Goal: Task Accomplishment & Management: Complete application form

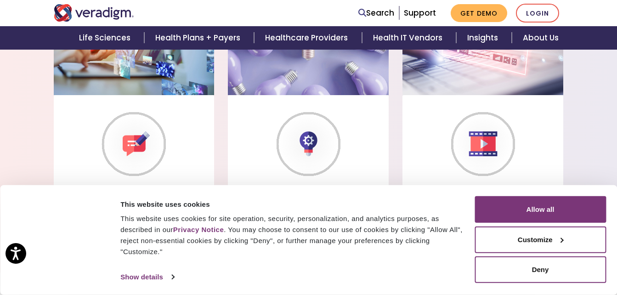
scroll to position [796, 0]
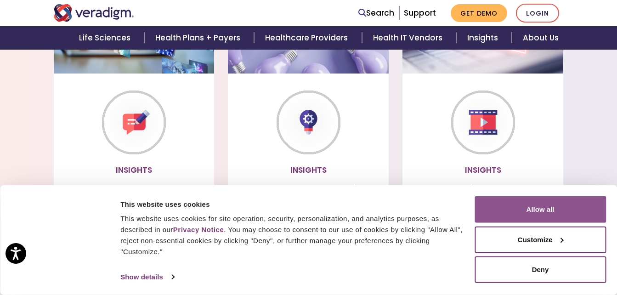
click at [562, 204] on button "Allow all" at bounding box center [540, 209] width 131 height 27
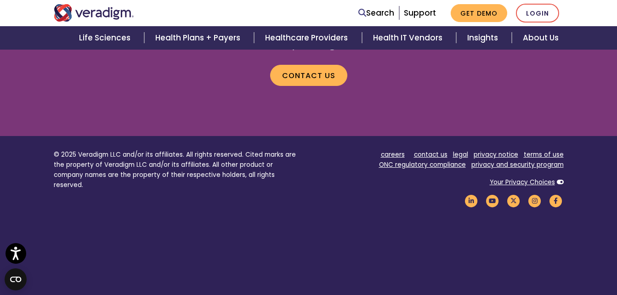
scroll to position [1314, 0]
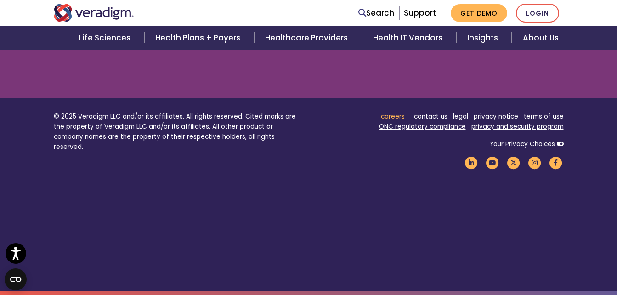
click at [403, 112] on link "careers" at bounding box center [393, 116] width 24 height 9
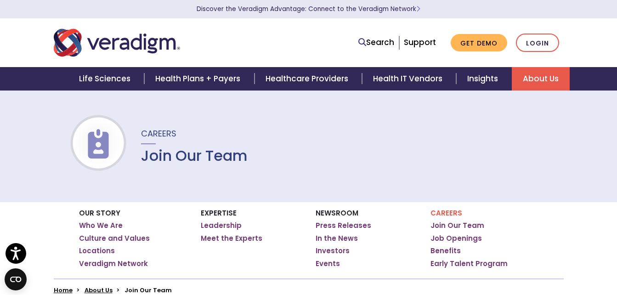
click at [173, 162] on h1 "Join Our Team" at bounding box center [194, 155] width 107 height 17
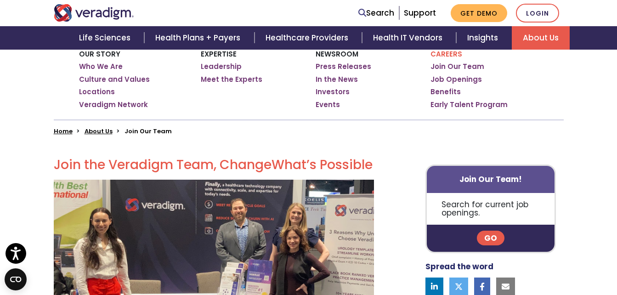
scroll to position [246, 0]
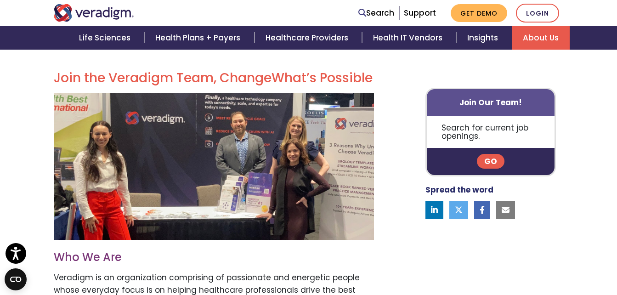
click at [493, 154] on p "Go" at bounding box center [491, 161] width 128 height 27
click at [488, 163] on link "Go" at bounding box center [491, 161] width 28 height 15
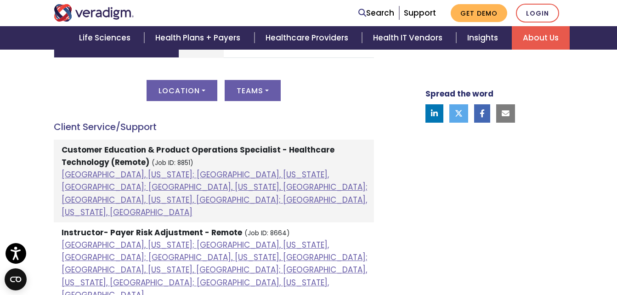
scroll to position [508, 0]
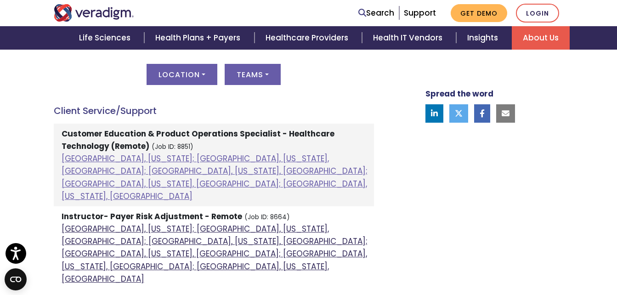
click at [177, 223] on link "[GEOGRAPHIC_DATA], [US_STATE]; [GEOGRAPHIC_DATA], [US_STATE], [GEOGRAPHIC_DATA]…" at bounding box center [215, 253] width 306 height 61
